Goal: Complete application form

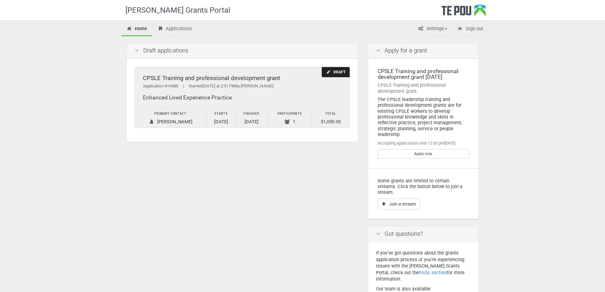
click at [338, 72] on div "Draft" at bounding box center [336, 72] width 28 height 10
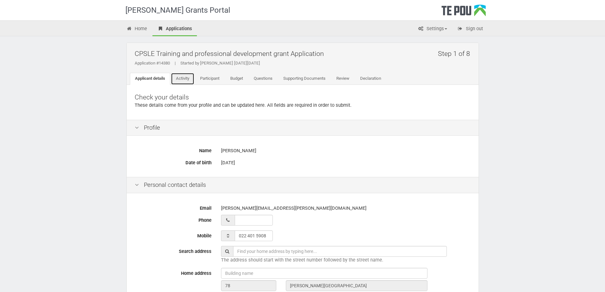
click at [185, 76] on link "Activity" at bounding box center [183, 79] width 24 height 12
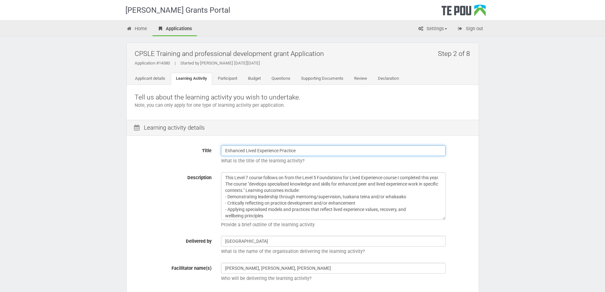
drag, startPoint x: 224, startPoint y: 152, endPoint x: 299, endPoint y: 147, distance: 75.1
click at [299, 147] on input "Enhanced Lived Experience Practice" at bounding box center [333, 150] width 225 height 11
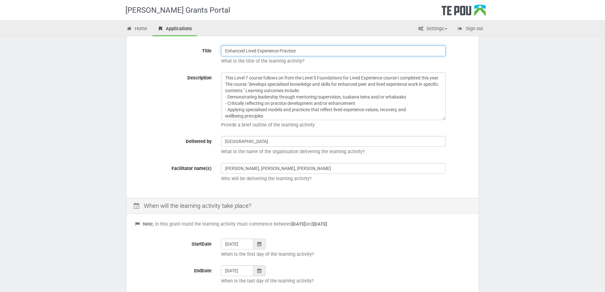
scroll to position [106, 0]
